Goal: Find specific page/section: Find specific page/section

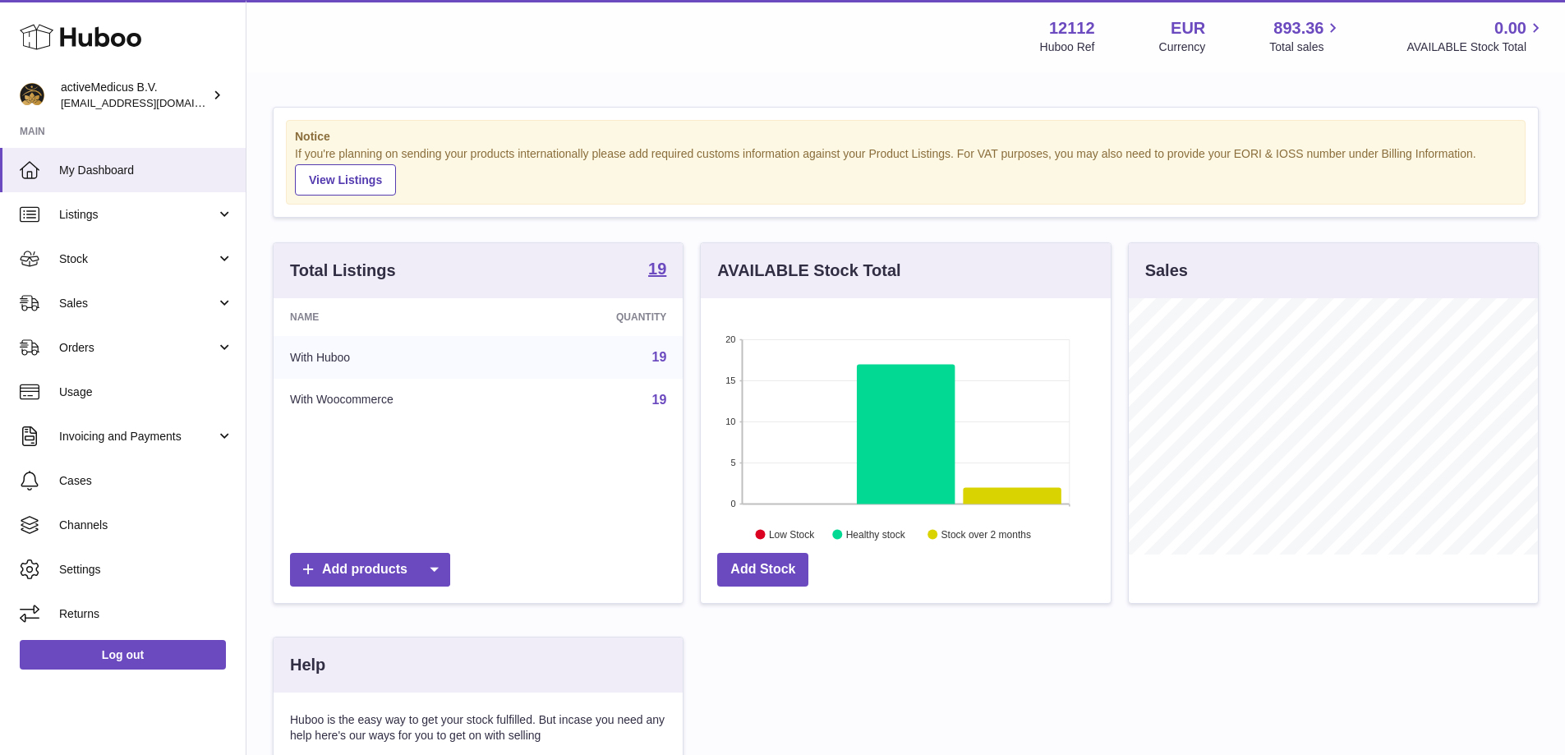
scroll to position [256, 414]
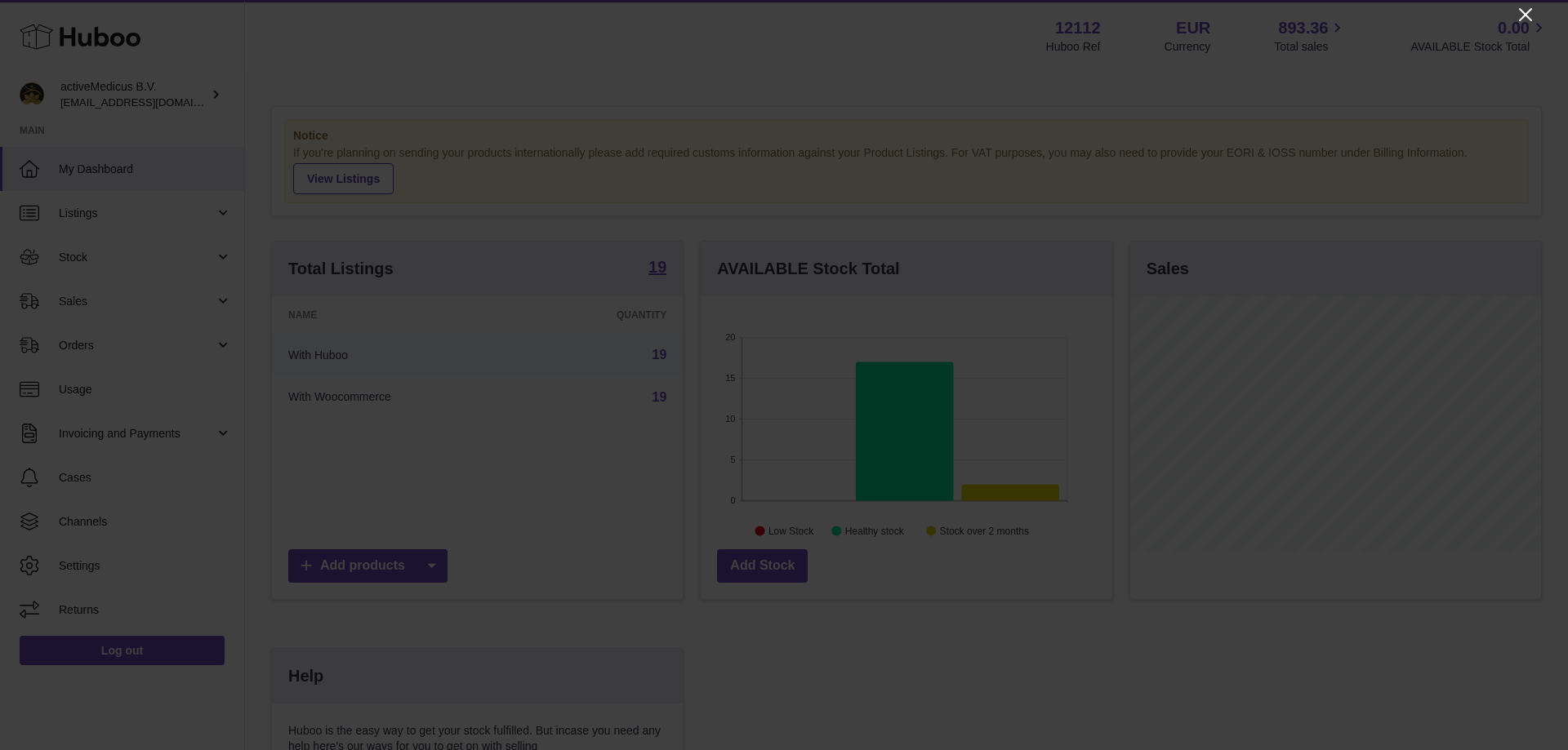
click at [1525, 17] on icon "Close" at bounding box center [1525, 15] width 20 height 20
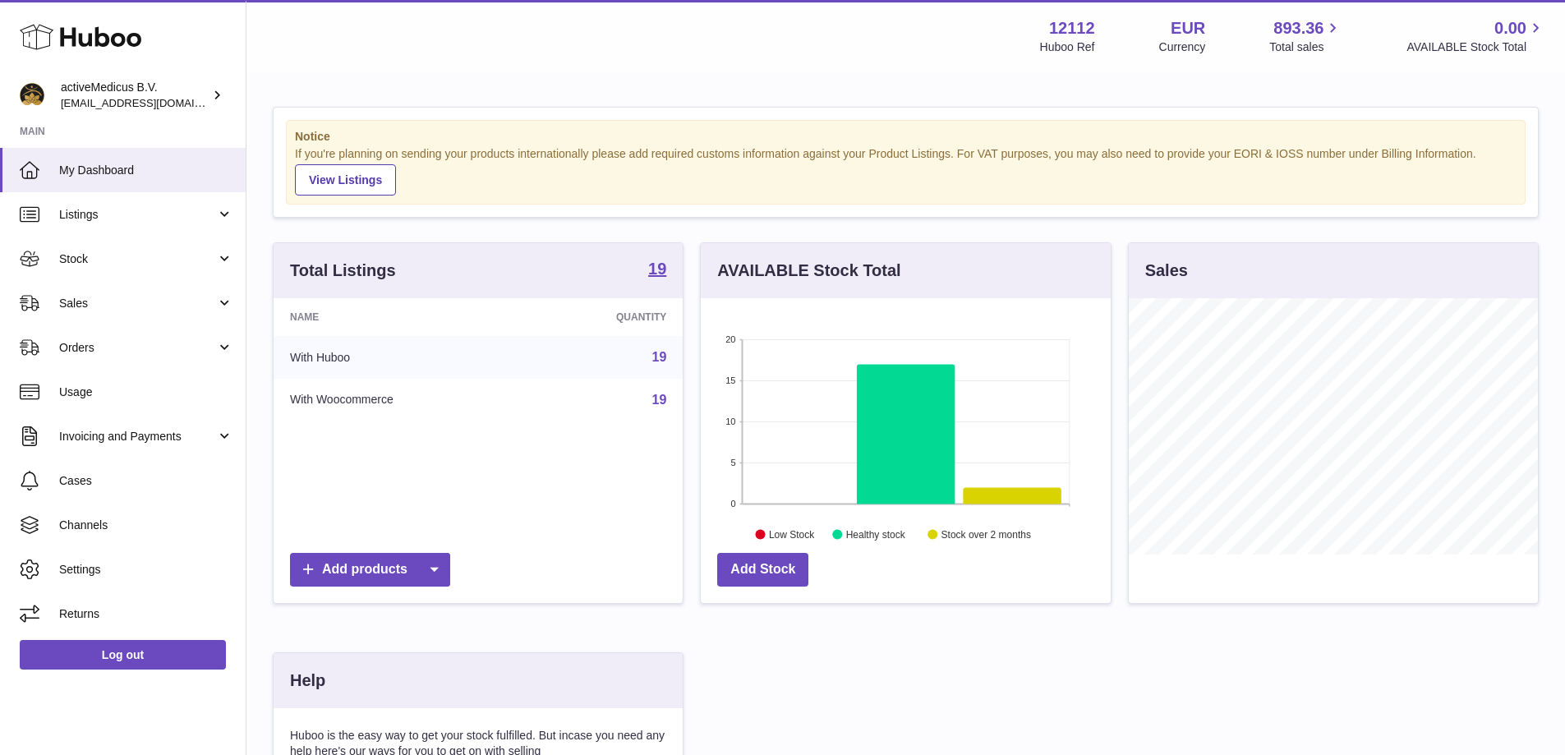
scroll to position [821402, 821250]
click at [86, 214] on span "Listings" at bounding box center [137, 215] width 157 height 16
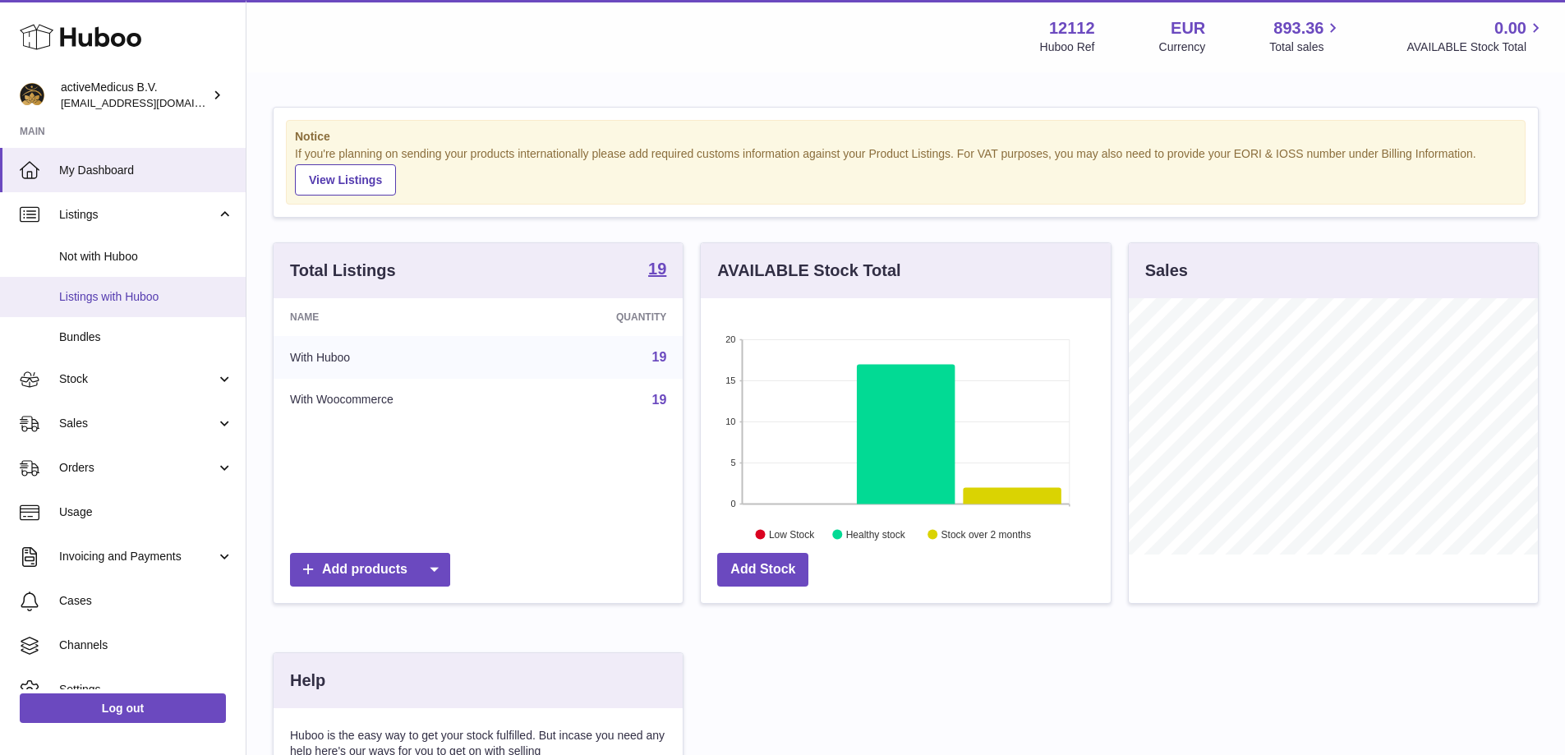
click at [118, 295] on span "Listings with Huboo" at bounding box center [146, 297] width 174 height 16
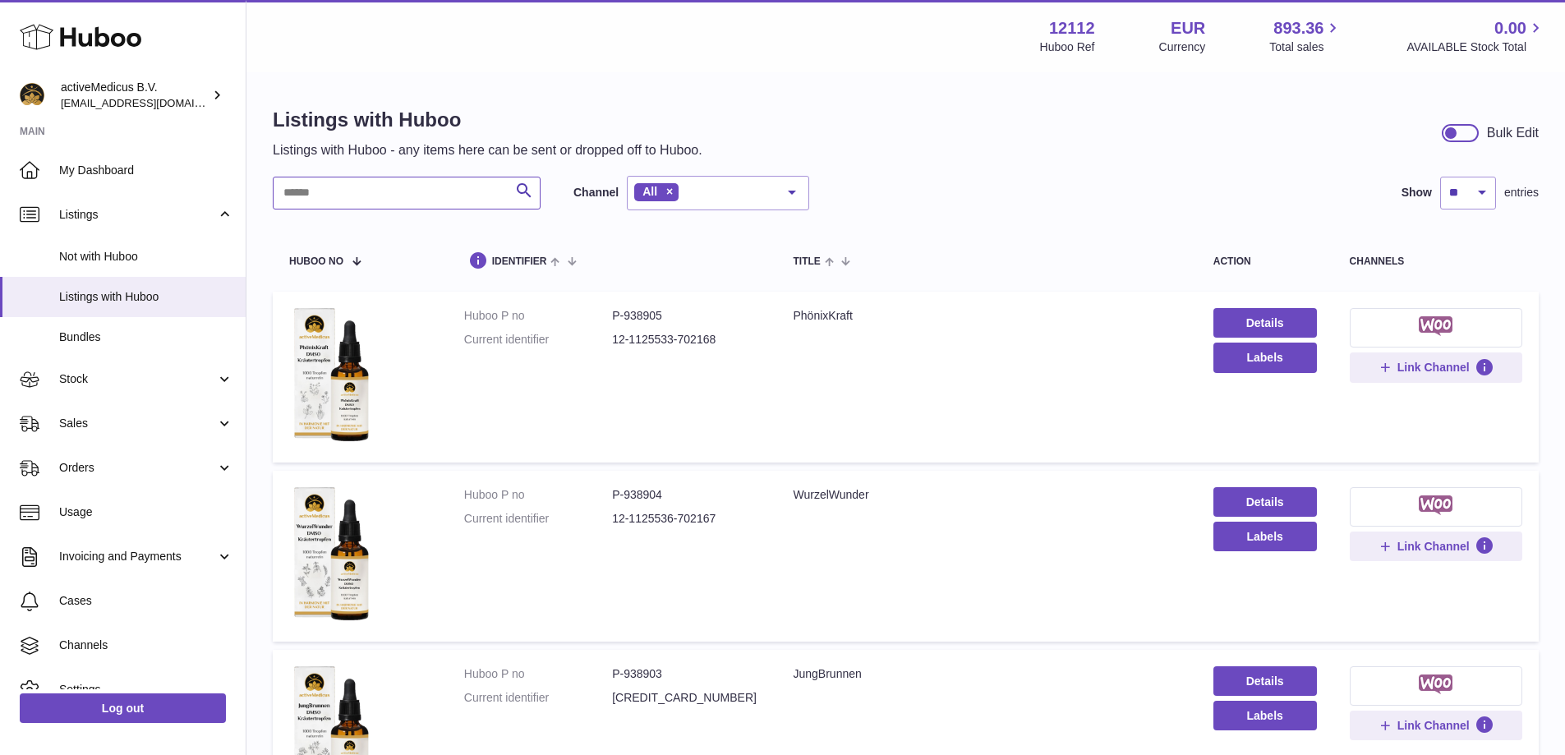
click at [425, 197] on input "text" at bounding box center [407, 193] width 268 height 33
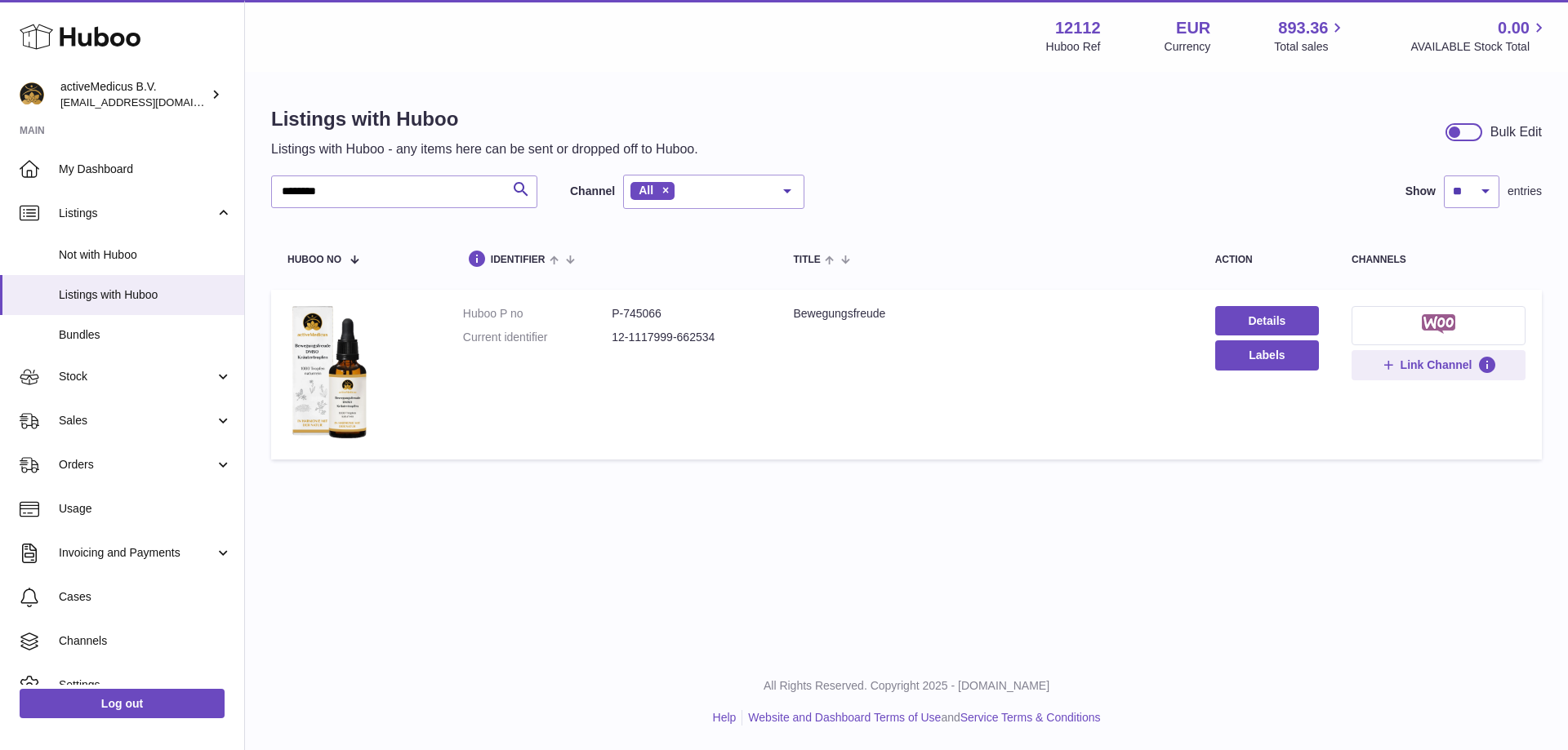
click at [644, 308] on dd "P-745066" at bounding box center [686, 314] width 149 height 16
copy dd "745066"
drag, startPoint x: 383, startPoint y: 182, endPoint x: 213, endPoint y: 172, distance: 170.3
click at [213, 172] on div "Huboo activeMedicus B.V. [EMAIL_ADDRESS][DOMAIN_NAME] Main My Dashboard Listing…" at bounding box center [784, 375] width 1568 height 750
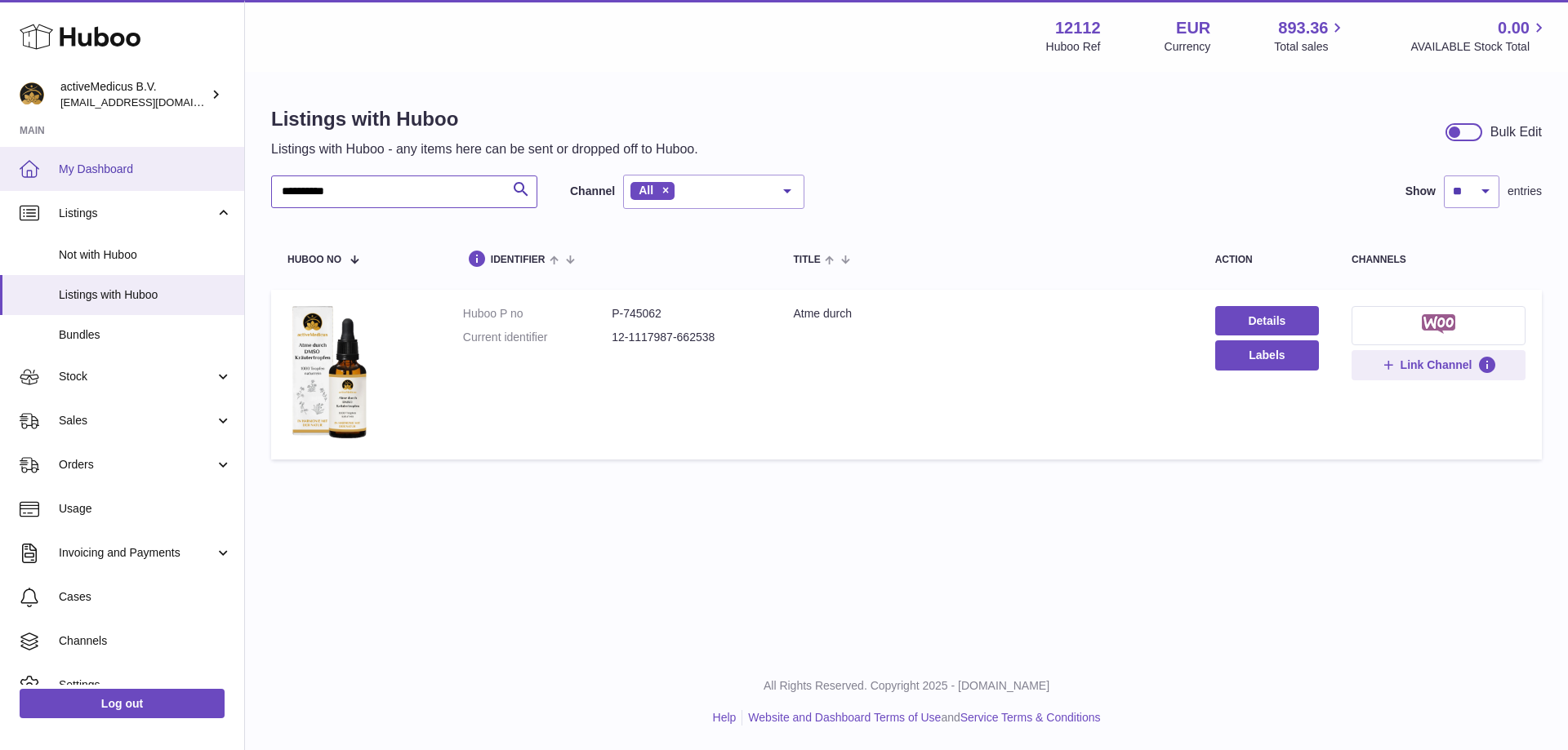
drag, startPoint x: 396, startPoint y: 189, endPoint x: 102, endPoint y: 178, distance: 294.2
click at [102, 178] on div "**********" at bounding box center [784, 375] width 1568 height 750
click at [638, 315] on dd "P-938905" at bounding box center [686, 314] width 149 height 16
copy dd "938905"
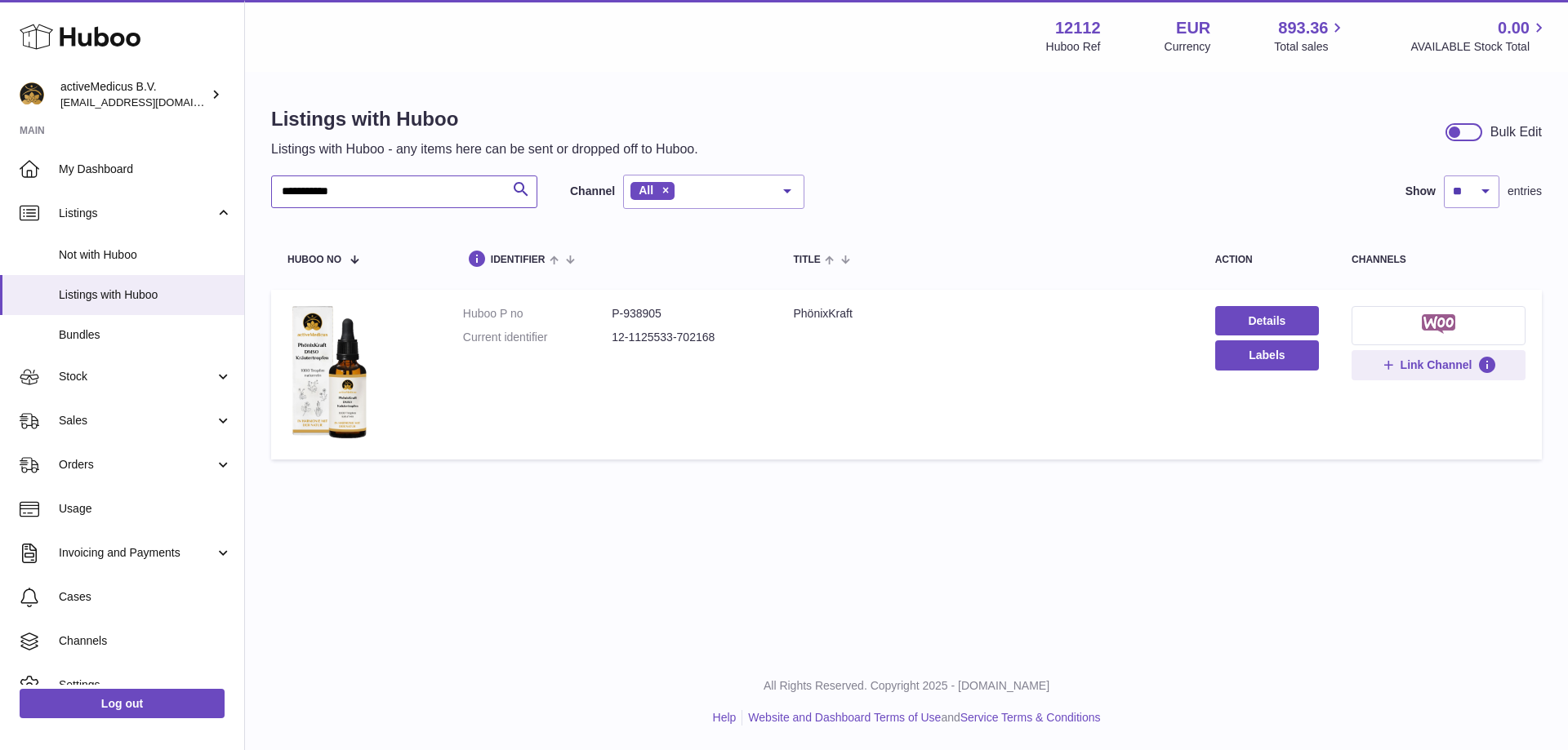
drag, startPoint x: 384, startPoint y: 199, endPoint x: 272, endPoint y: 188, distance: 112.5
click at [272, 188] on input "**********" at bounding box center [404, 192] width 266 height 33
click at [648, 310] on dd "P-745065" at bounding box center [686, 314] width 149 height 16
copy dd "745065"
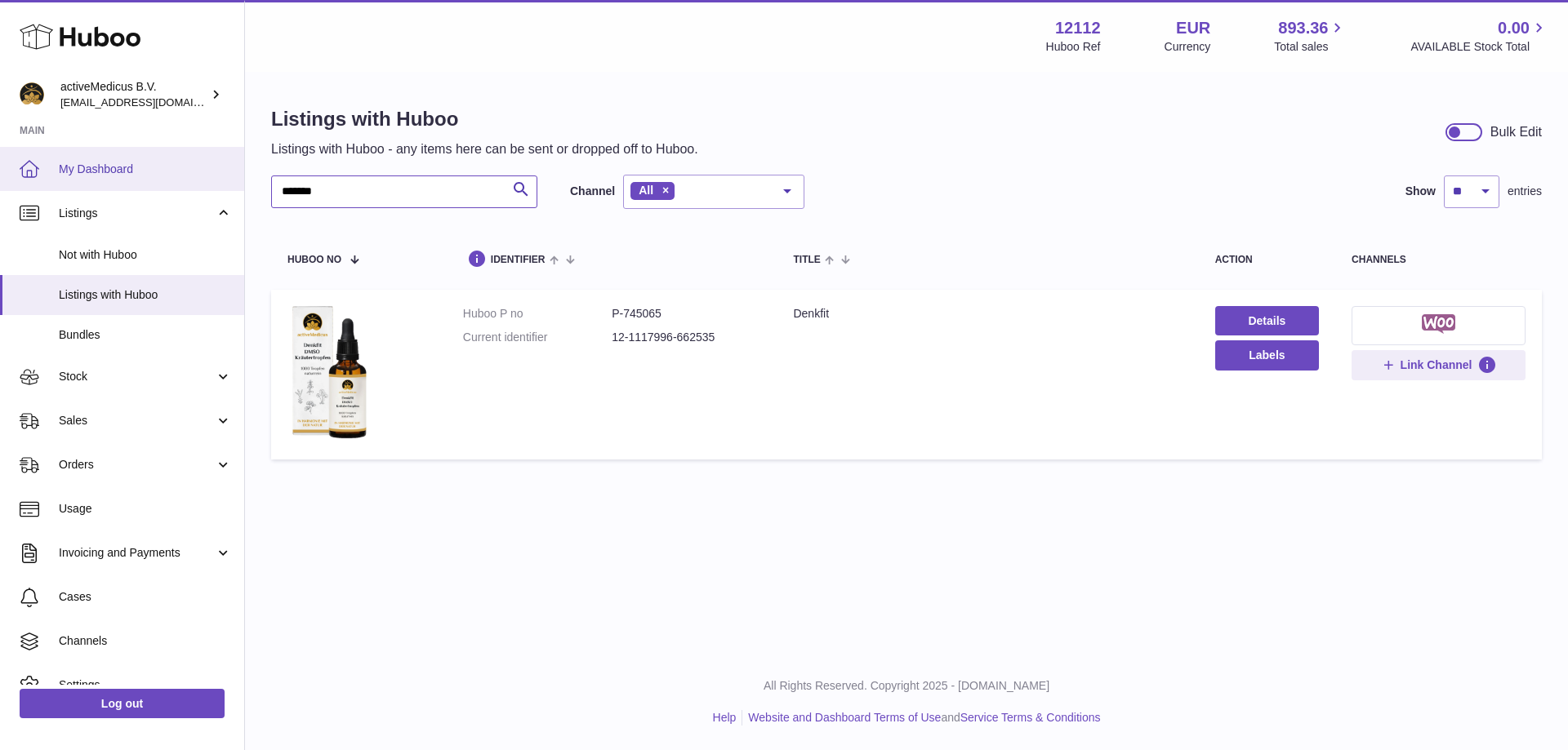
drag, startPoint x: 414, startPoint y: 190, endPoint x: 215, endPoint y: 184, distance: 199.1
click at [215, 184] on div "Huboo activeMedicus B.V. [EMAIL_ADDRESS][DOMAIN_NAME] Main My Dashboard Listing…" at bounding box center [784, 375] width 1568 height 750
drag, startPoint x: 355, startPoint y: 196, endPoint x: 202, endPoint y: 187, distance: 153.3
click at [202, 187] on div "Huboo activeMedicus B.V. [EMAIL_ADDRESS][DOMAIN_NAME] Main My Dashboard Listing…" at bounding box center [784, 375] width 1568 height 750
click at [638, 314] on dd "P-938899" at bounding box center [686, 314] width 149 height 16
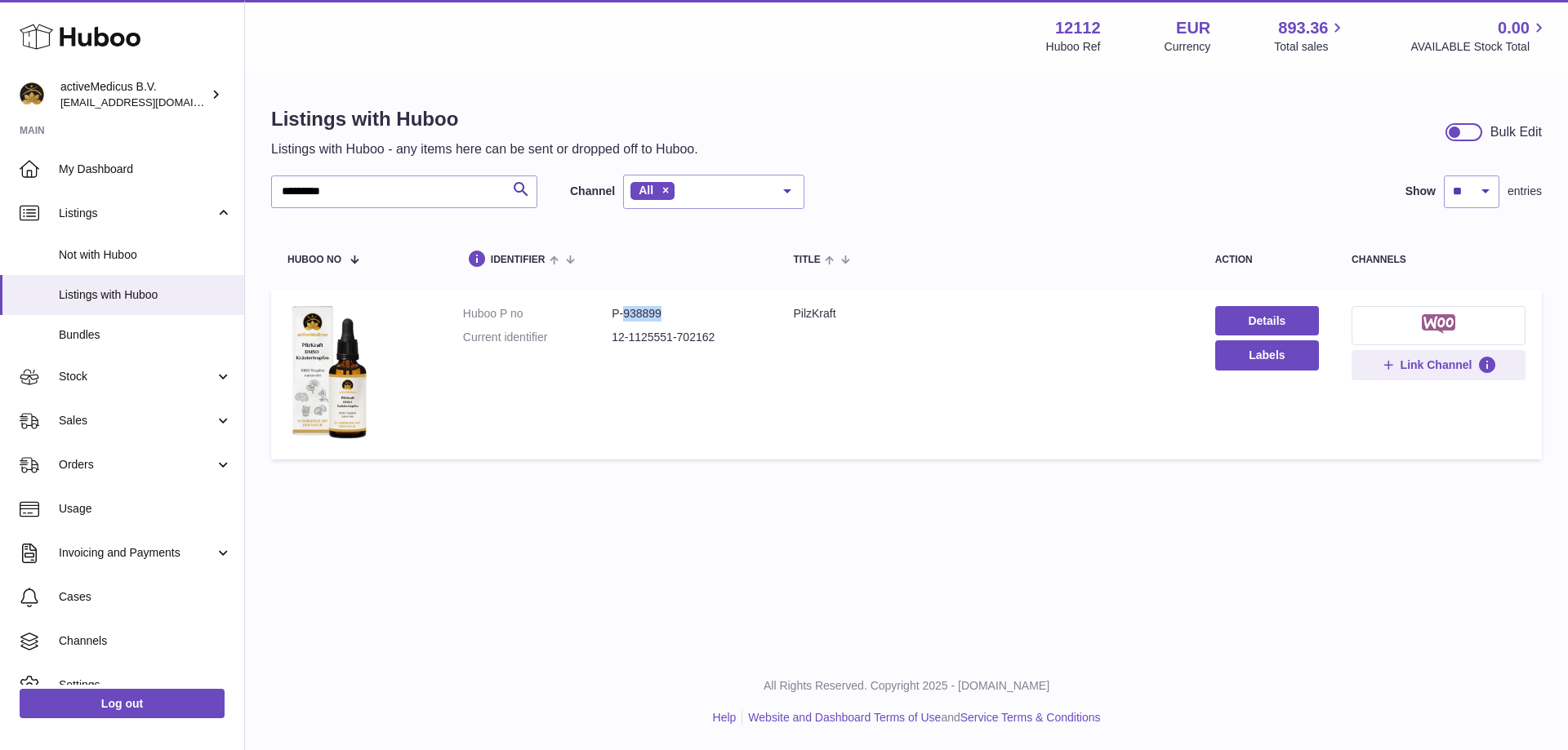
click at [638, 314] on dd "P-938899" at bounding box center [686, 314] width 149 height 16
copy dd "938899"
drag, startPoint x: 412, startPoint y: 187, endPoint x: 158, endPoint y: 184, distance: 254.0
click at [158, 184] on div "Huboo activeMedicus B.V. [EMAIL_ADDRESS][DOMAIN_NAME] Main My Dashboard Listing…" at bounding box center [784, 375] width 1568 height 750
click at [661, 317] on dd "P-938900" at bounding box center [686, 314] width 149 height 16
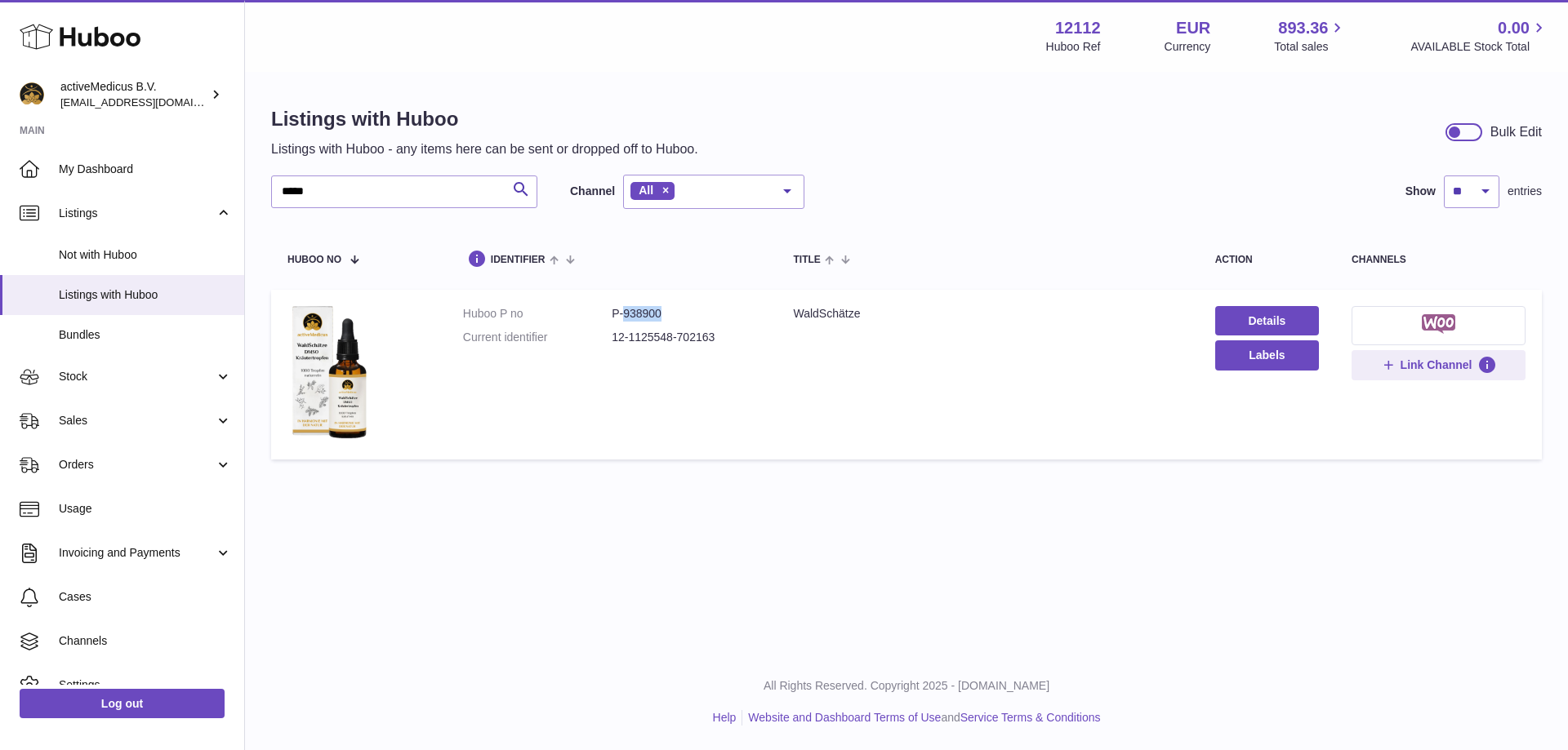
click at [661, 317] on dd "P-938900" at bounding box center [686, 314] width 149 height 16
copy dd "938900"
drag, startPoint x: 432, startPoint y: 186, endPoint x: 102, endPoint y: 196, distance: 330.2
click at [107, 196] on div "Huboo activeMedicus B.V. [EMAIL_ADDRESS][DOMAIN_NAME] Main My Dashboard Listing…" at bounding box center [784, 375] width 1568 height 750
click at [642, 314] on dd "P-745064" at bounding box center [686, 314] width 149 height 16
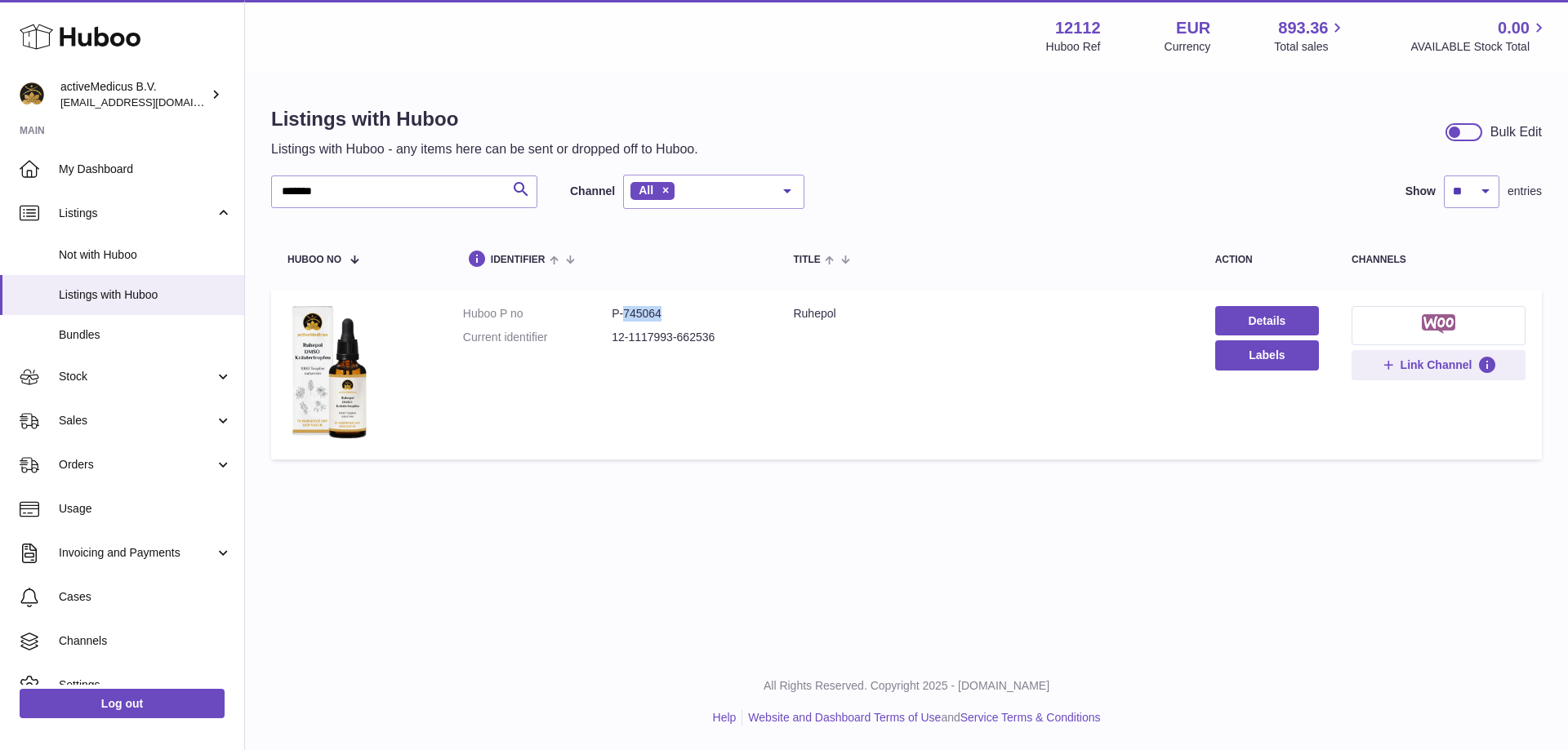
click at [642, 314] on dd "P-745064" at bounding box center [686, 314] width 149 height 16
copy dd "745064"
drag, startPoint x: 373, startPoint y: 191, endPoint x: 101, endPoint y: 174, distance: 272.5
click at [101, 174] on div "Huboo activeMedicus B.V. [EMAIL_ADDRESS][DOMAIN_NAME] Main My Dashboard Listing…" at bounding box center [784, 375] width 1568 height 750
click at [644, 314] on dd "P-938901" at bounding box center [686, 314] width 149 height 16
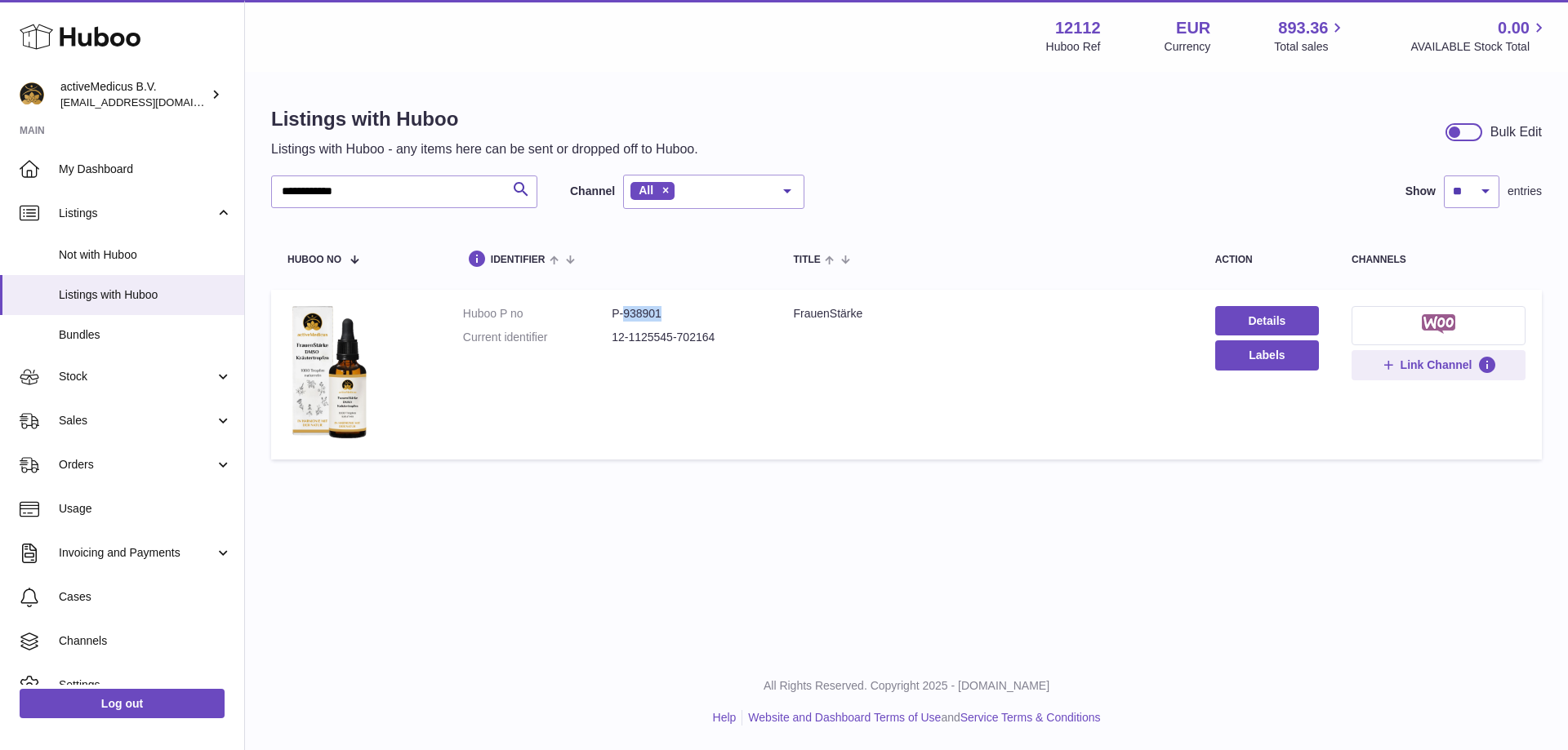
click at [644, 314] on dd "P-938901" at bounding box center [686, 314] width 149 height 16
copy dd "938901"
drag, startPoint x: 369, startPoint y: 195, endPoint x: 112, endPoint y: 200, distance: 257.0
click at [115, 200] on div "**********" at bounding box center [784, 375] width 1568 height 750
drag, startPoint x: 417, startPoint y: 183, endPoint x: 192, endPoint y: 181, distance: 225.0
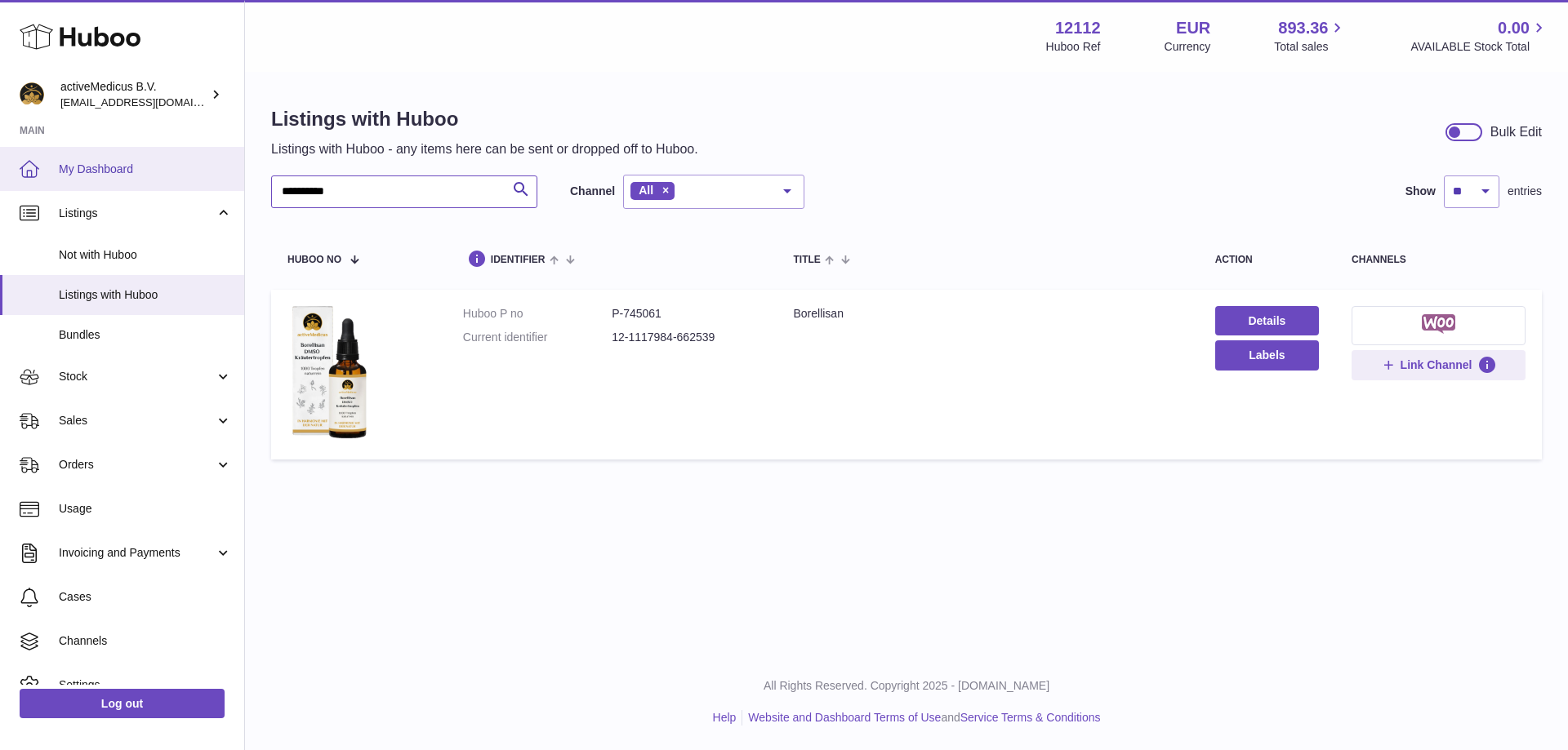
click at [192, 181] on div "**********" at bounding box center [784, 375] width 1568 height 750
click at [642, 313] on dd "P-745066" at bounding box center [686, 314] width 149 height 16
copy dd "745066"
drag, startPoint x: 361, startPoint y: 189, endPoint x: 67, endPoint y: 186, distance: 294.0
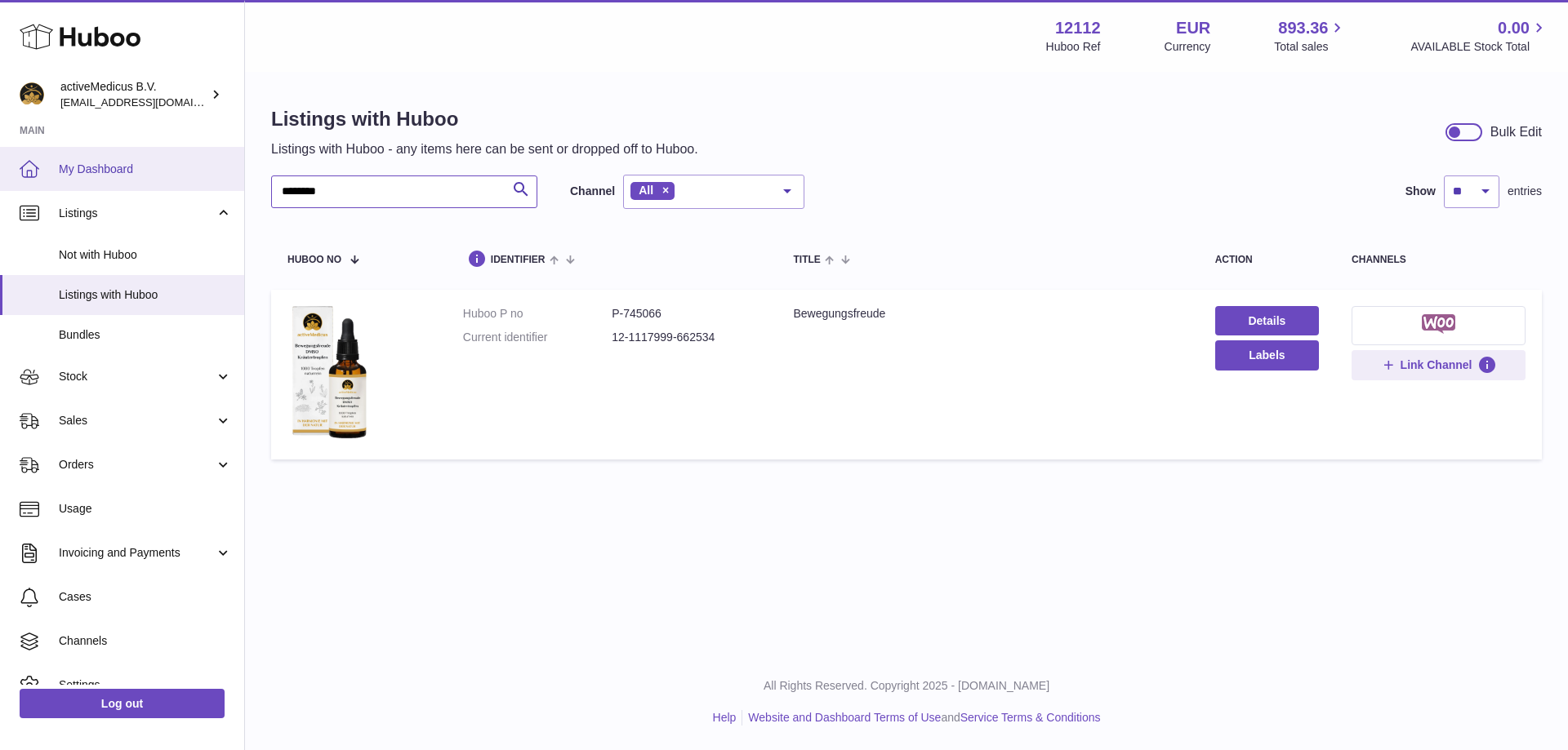
click at [67, 186] on div "Huboo activeMedicus B.V. [EMAIL_ADDRESS][DOMAIN_NAME] Main My Dashboard Listing…" at bounding box center [784, 375] width 1568 height 750
type input "*******"
click at [656, 317] on dd "P-938895" at bounding box center [686, 314] width 149 height 16
copy dd "938895"
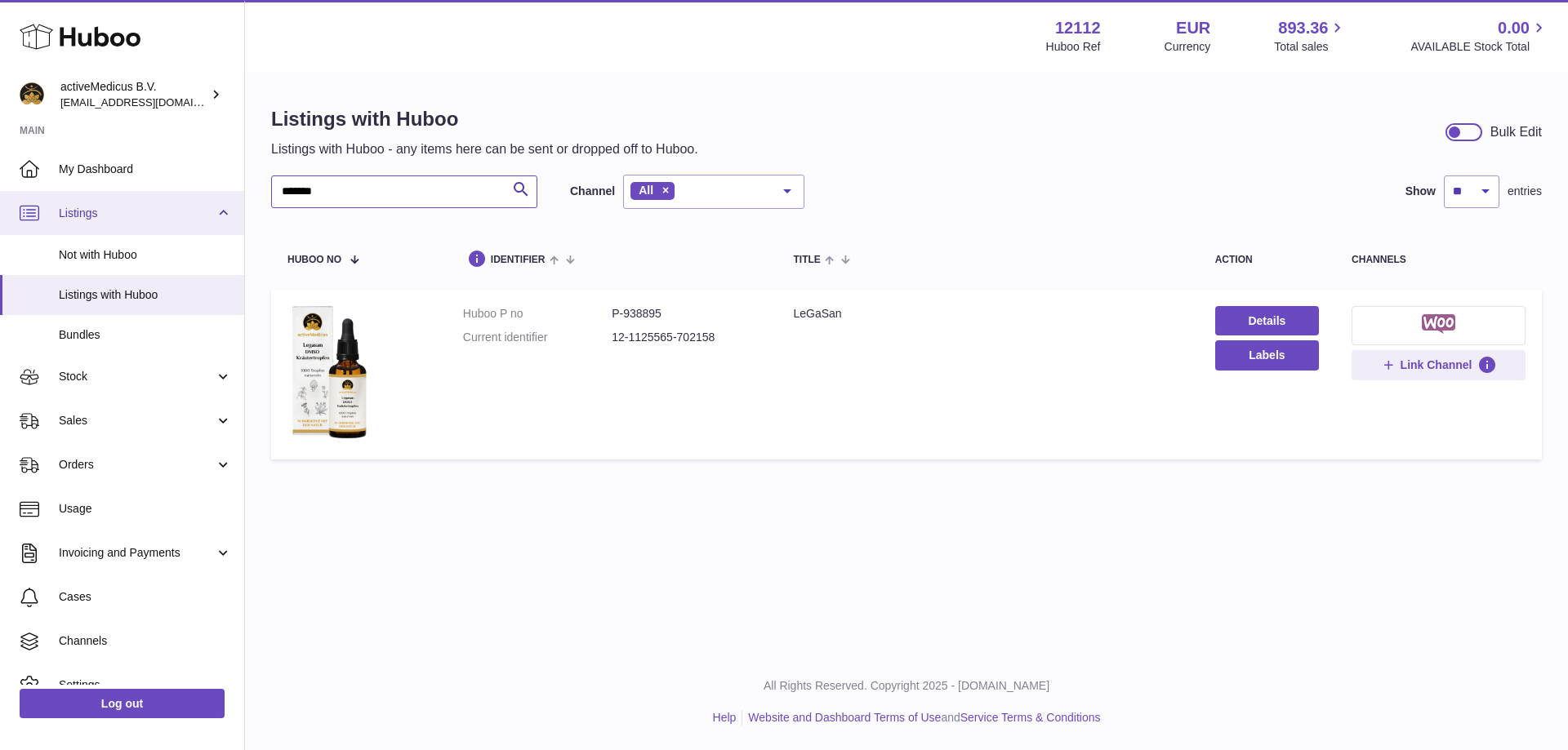
drag, startPoint x: 428, startPoint y: 193, endPoint x: 155, endPoint y: 192, distance: 273.0
click at [155, 192] on div "Huboo activeMedicus B.V. [EMAIL_ADDRESS][DOMAIN_NAME] Main My Dashboard Listing…" at bounding box center [784, 375] width 1568 height 750
click at [649, 318] on dd "P-938896" at bounding box center [686, 314] width 149 height 16
copy dd "938896"
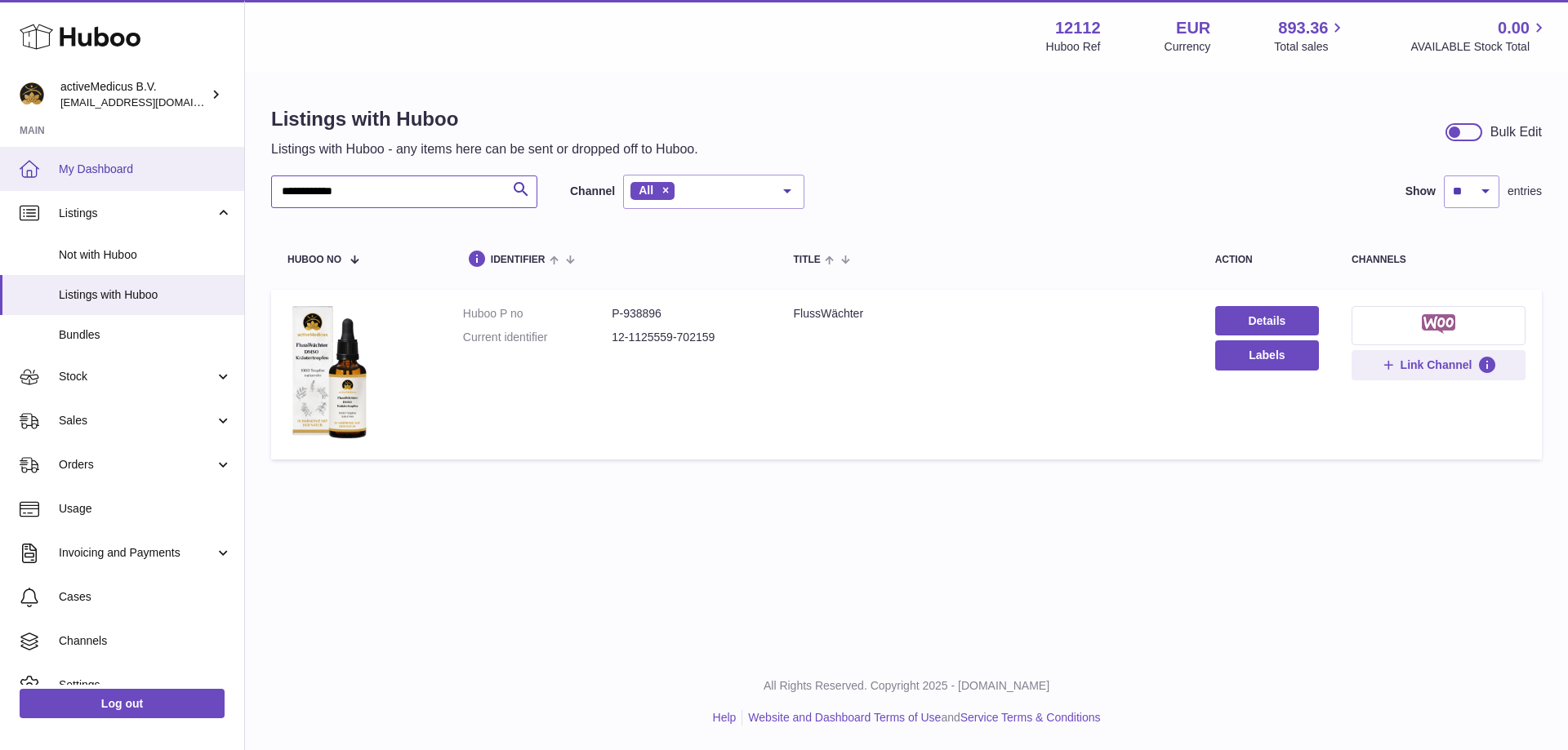
drag, startPoint x: 386, startPoint y: 187, endPoint x: 154, endPoint y: 178, distance: 232.2
click at [161, 178] on div "**********" at bounding box center [784, 375] width 1568 height 750
click at [653, 311] on dd "P-745060" at bounding box center [686, 314] width 149 height 16
drag, startPoint x: 389, startPoint y: 201, endPoint x: 31, endPoint y: 199, distance: 358.0
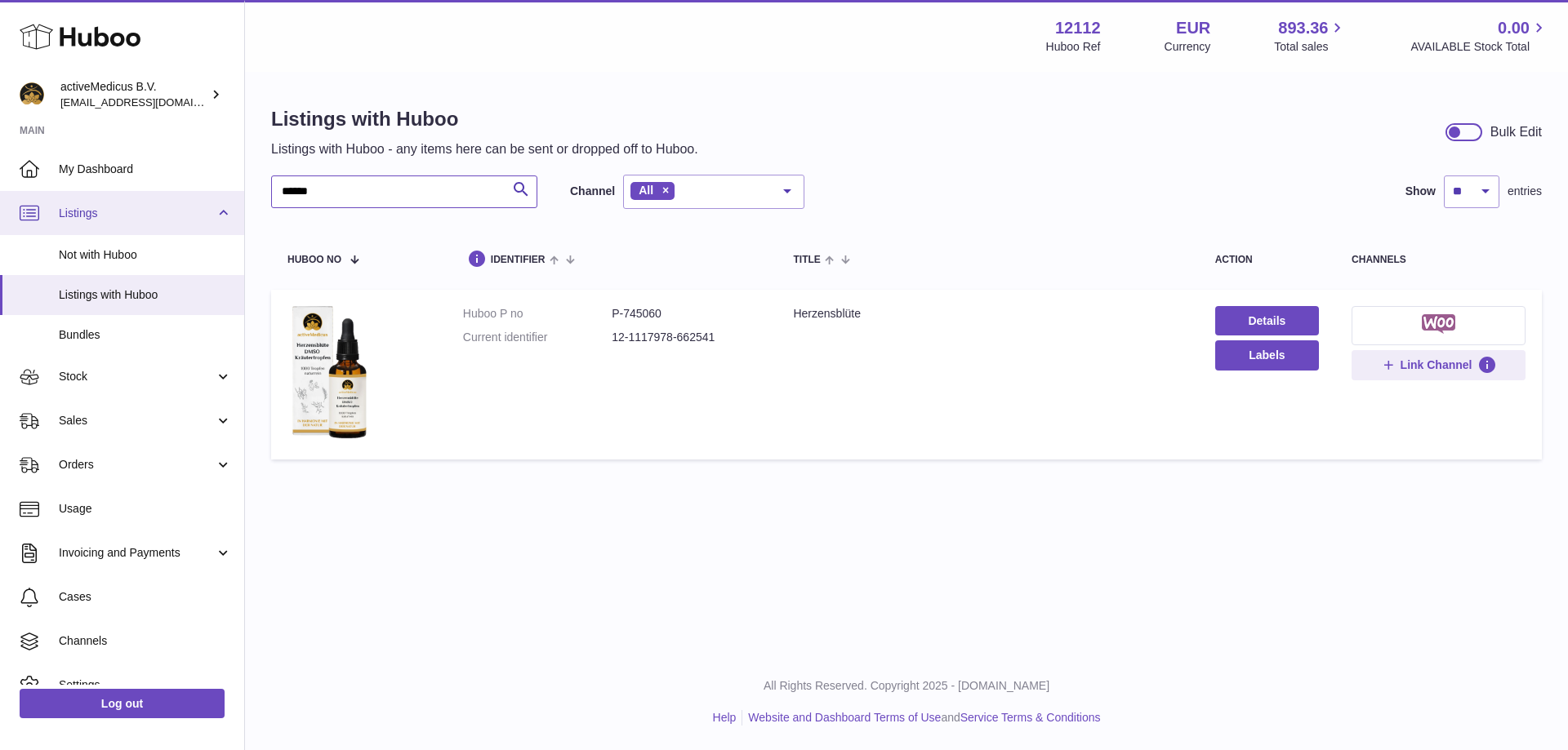
click at [31, 199] on div "Huboo activeMedicus B.V. [EMAIL_ADDRESS][DOMAIN_NAME] Main My Dashboard Listing…" at bounding box center [784, 375] width 1568 height 750
type input "*******"
click at [638, 318] on dd "P-745059" at bounding box center [686, 314] width 149 height 16
